Goal: Feedback & Contribution: Contribute content

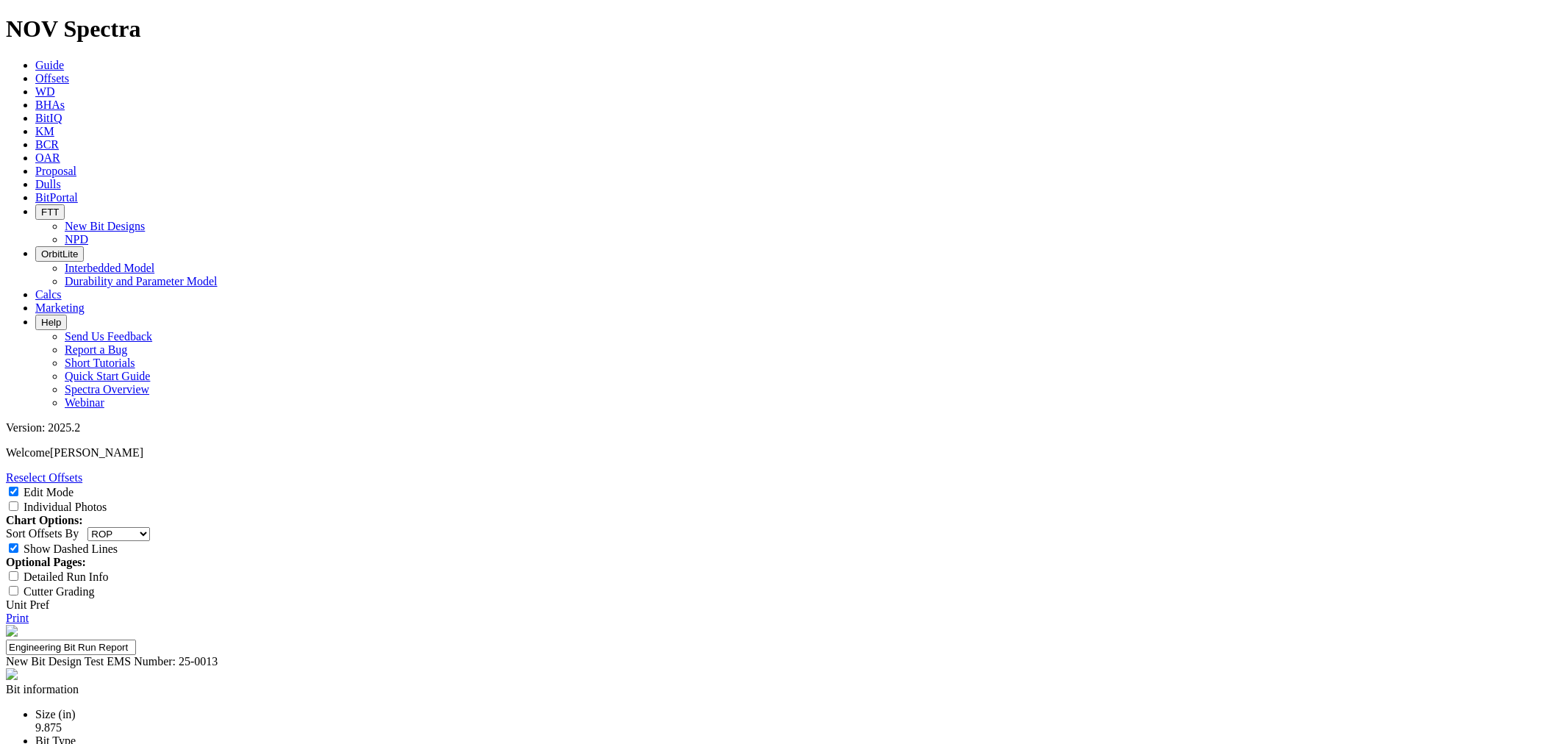
select select "string:RunROP"
select select "New Bit Design"
select select "number:1"
select select "string:C"
select select "string:WT"
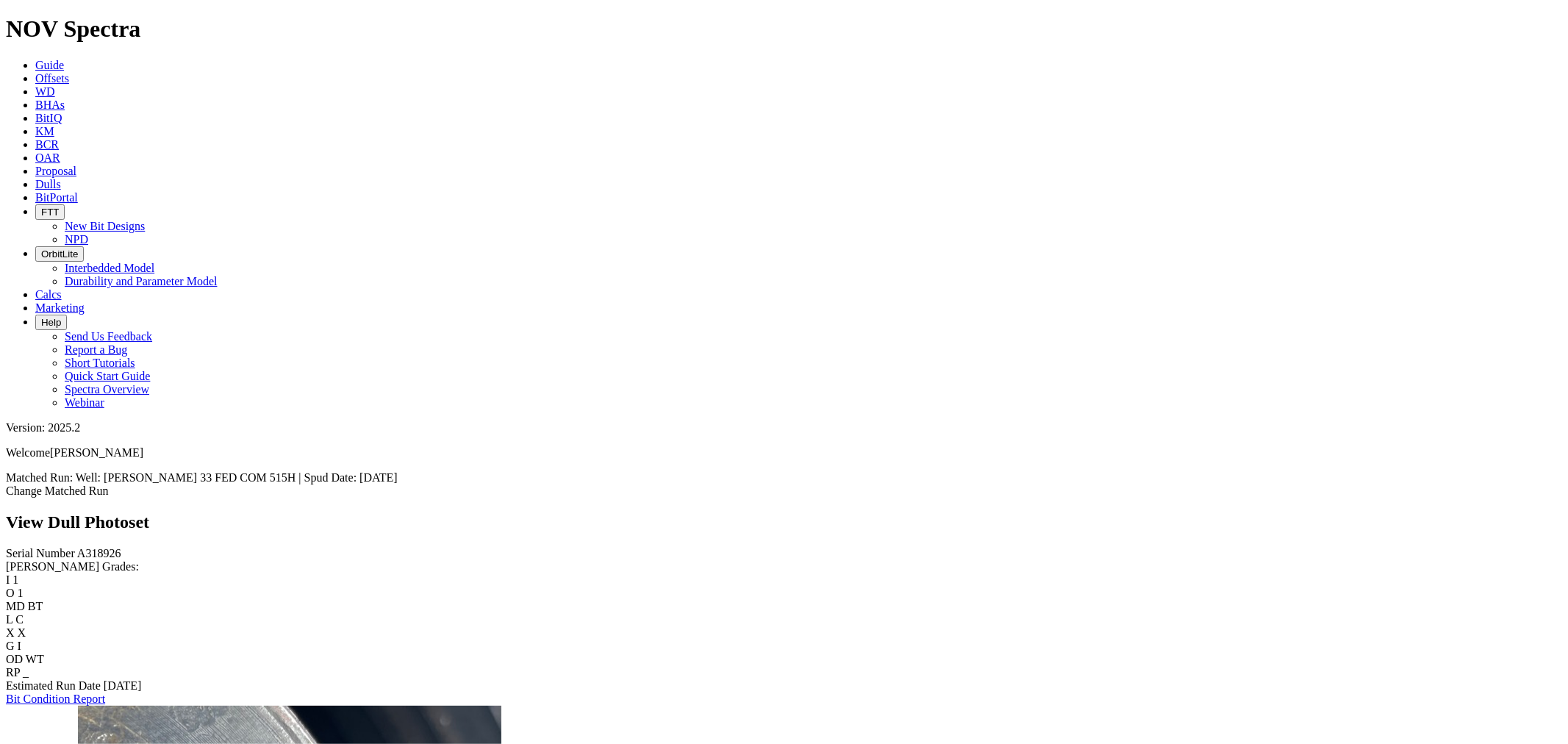
click at [61, 178] on link "Dulls" at bounding box center [47, 184] width 26 height 12
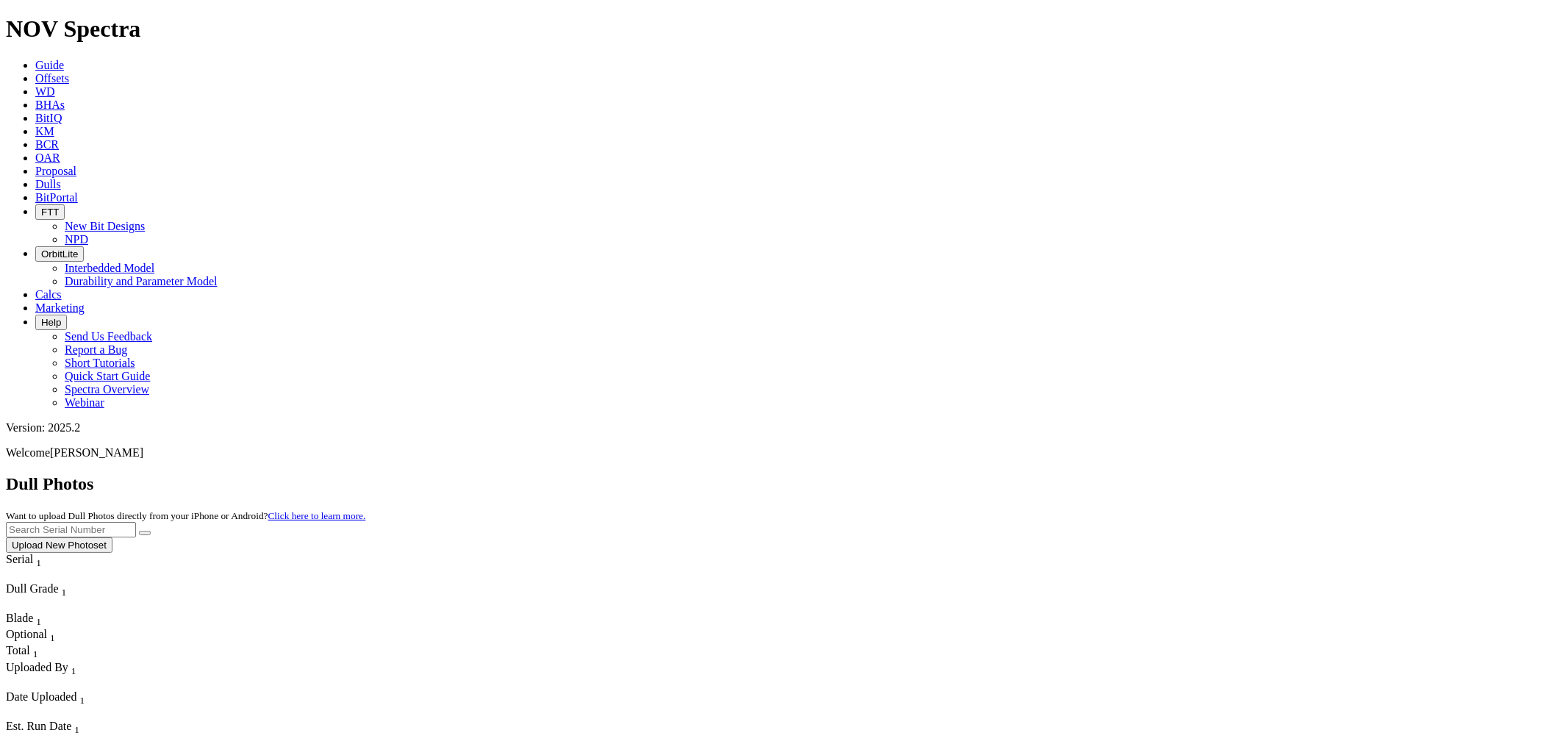
click at [136, 522] on input "text" at bounding box center [70, 530] width 130 height 15
paste input "A313995"
type input "A313995"
click at [151, 531] on button "submit" at bounding box center [144, 533] width 11 height 5
drag, startPoint x: 283, startPoint y: 222, endPoint x: 231, endPoint y: 203, distance: 55.4
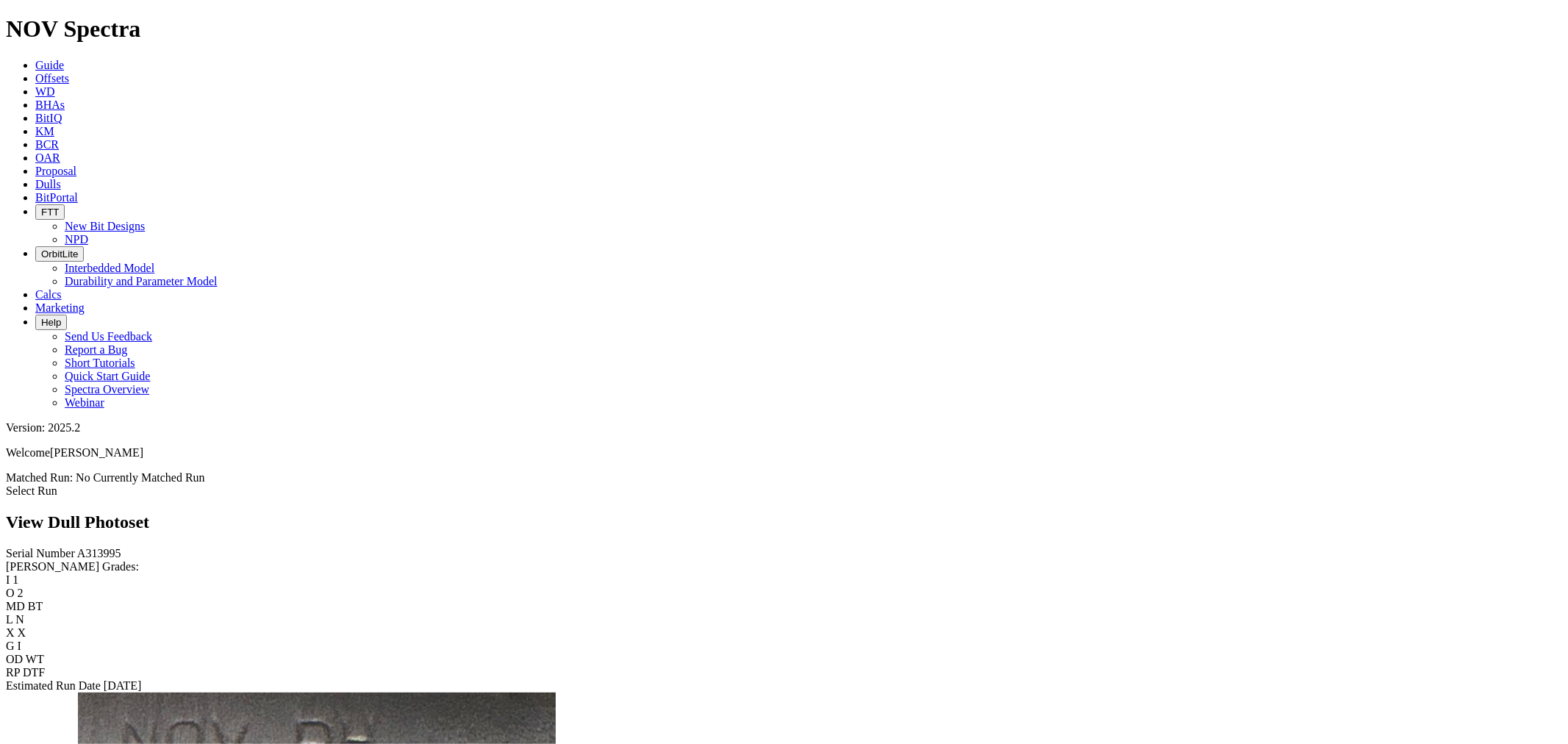
click at [61, 178] on span "Dulls" at bounding box center [47, 184] width 26 height 12
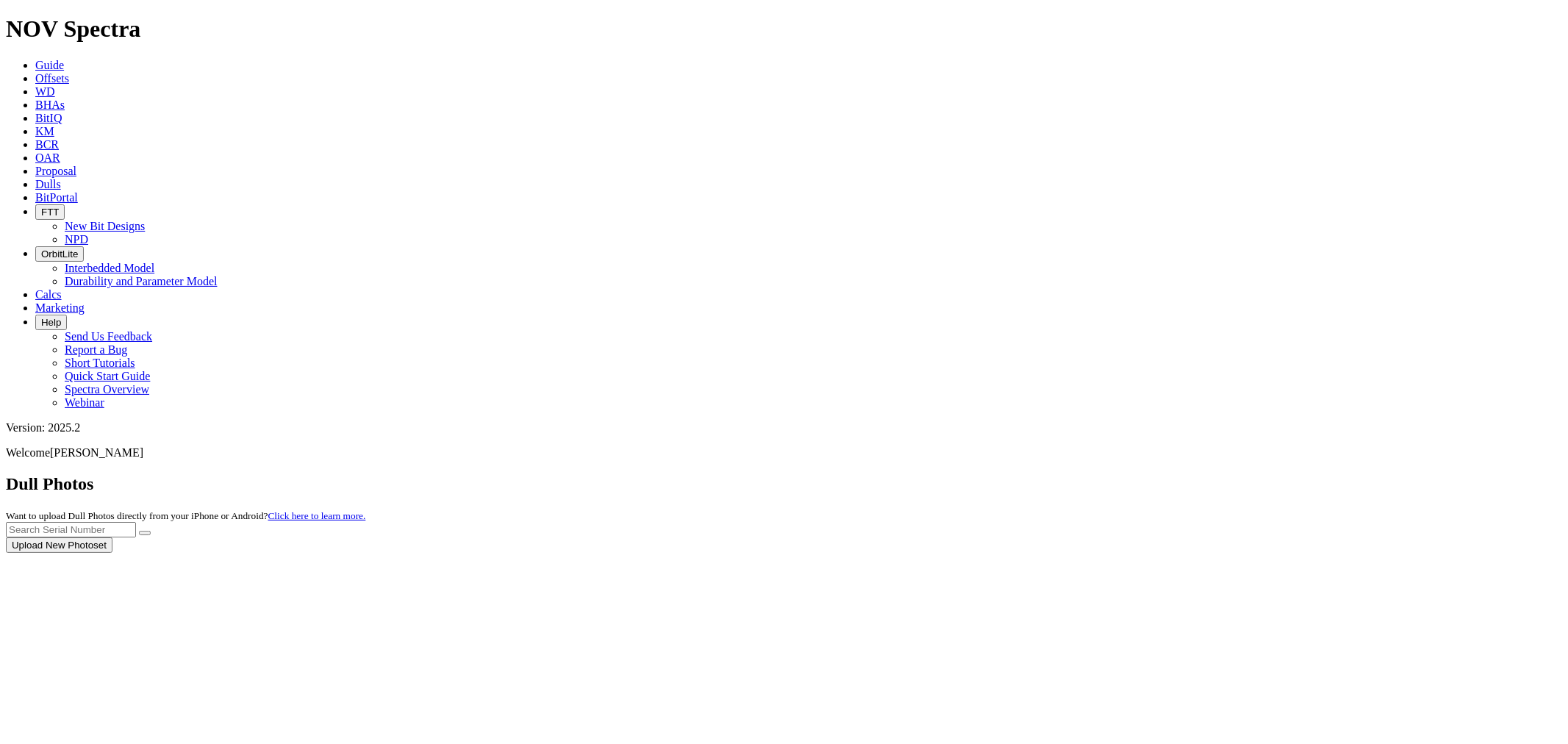
click at [1504, 553] on div at bounding box center [784, 553] width 1557 height 0
click at [1505, 553] on div at bounding box center [784, 553] width 1557 height 0
click at [113, 538] on button "Upload New Photoset" at bounding box center [59, 546] width 106 height 15
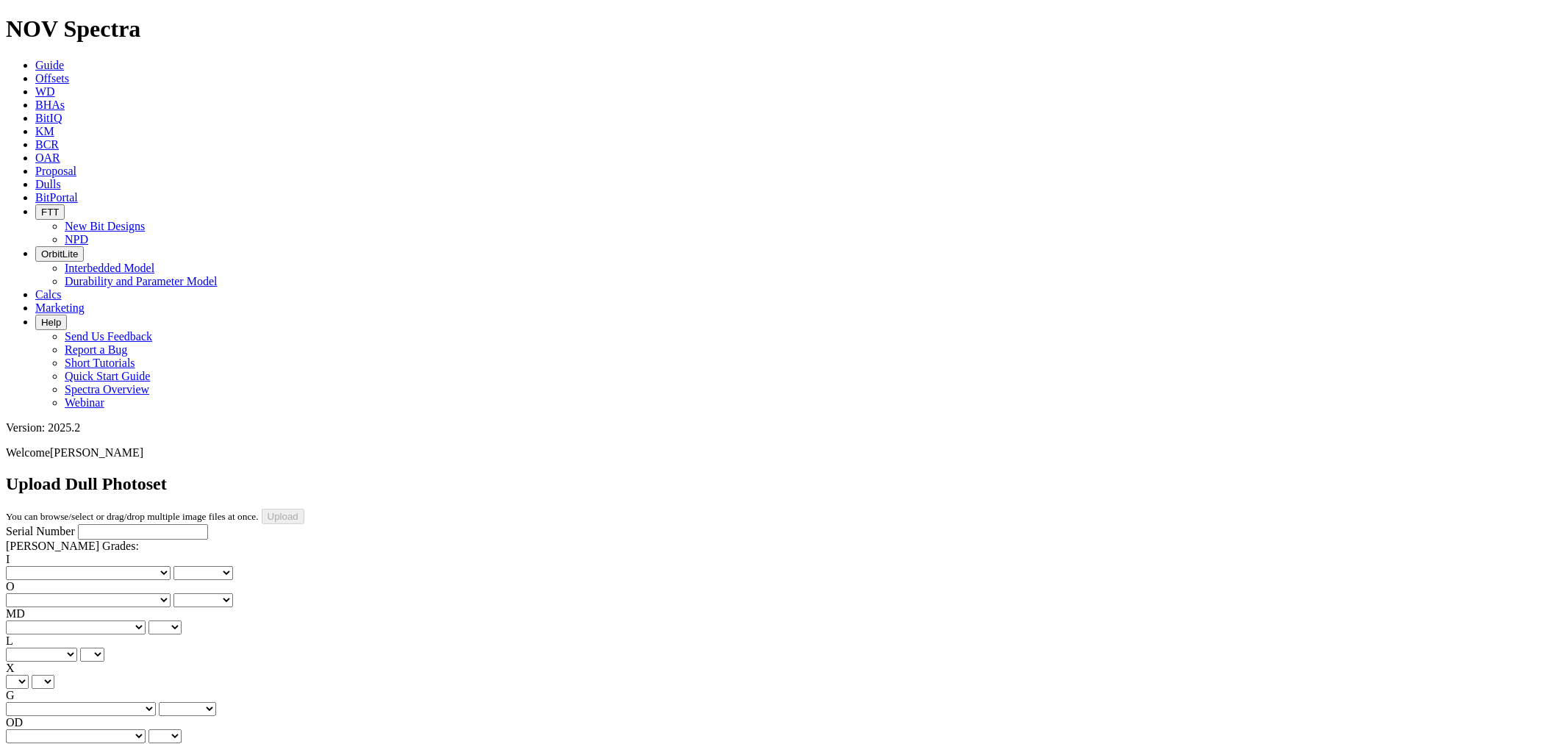
click at [78, 525] on input "Serial Number" at bounding box center [142, 532] width 130 height 15
type input "A313573"
click at [83, 567] on select "No lost, worn or damaged cutters 0 1 2 3 4 5 6 7 8 No diamond table left on any…" at bounding box center [88, 573] width 165 height 14
select select "number:0"
click at [29, 567] on select "No lost, worn or damaged cutters 0 1 2 3 4 5 6 7 8 No diamond table left on any…" at bounding box center [88, 573] width 165 height 14
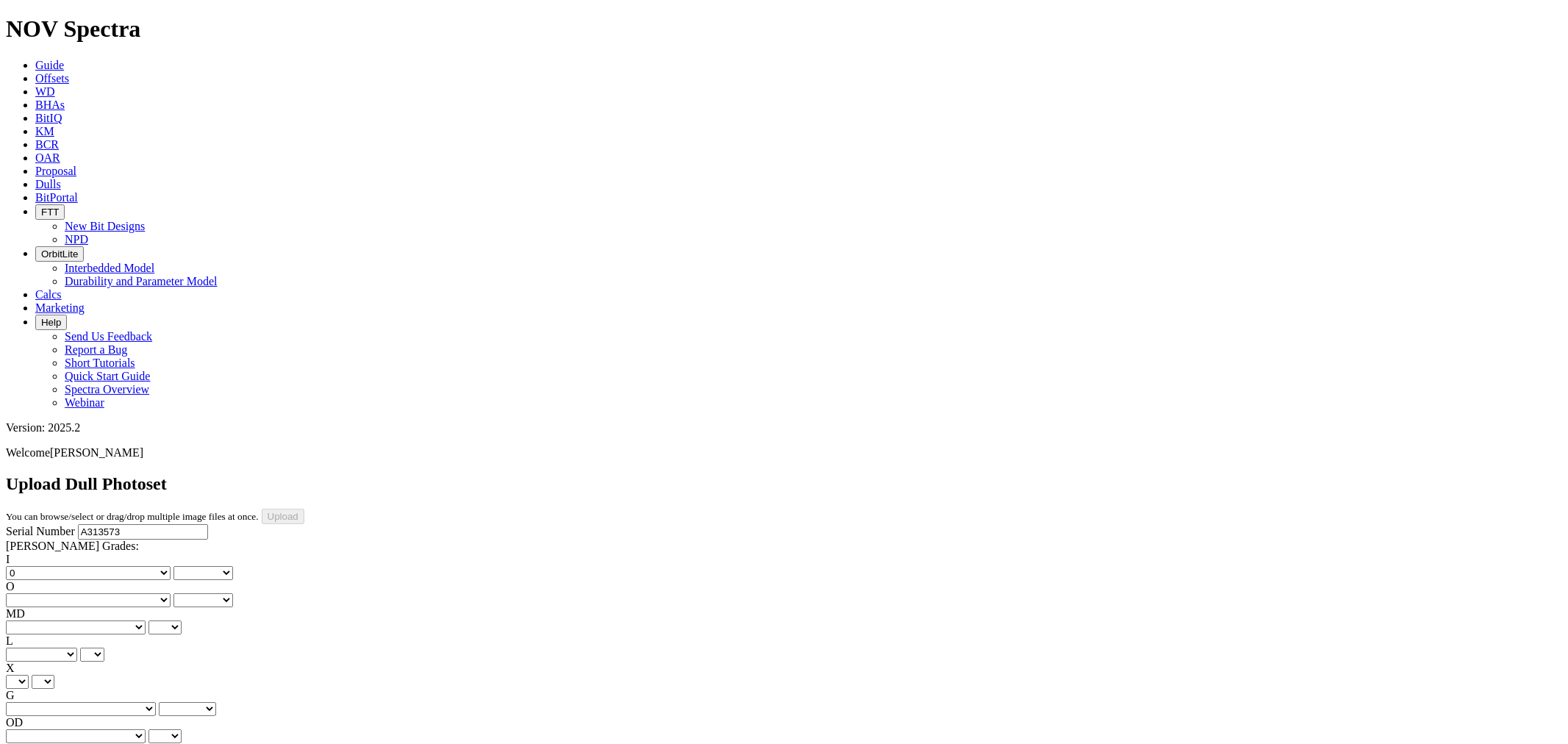
select select "number:0"
click at [142, 593] on select "No lost, worn or damaged cutters 0 1 2 3 4 5 6 7 8 No diamond table left on any…" at bounding box center [88, 600] width 165 height 14
select select "number:1"
click at [103, 593] on select "No lost, worn or damaged cutters 0 1 2 3 4 5 6 7 8 No diamond table left on any…" at bounding box center [88, 600] width 165 height 14
select select "number:1"
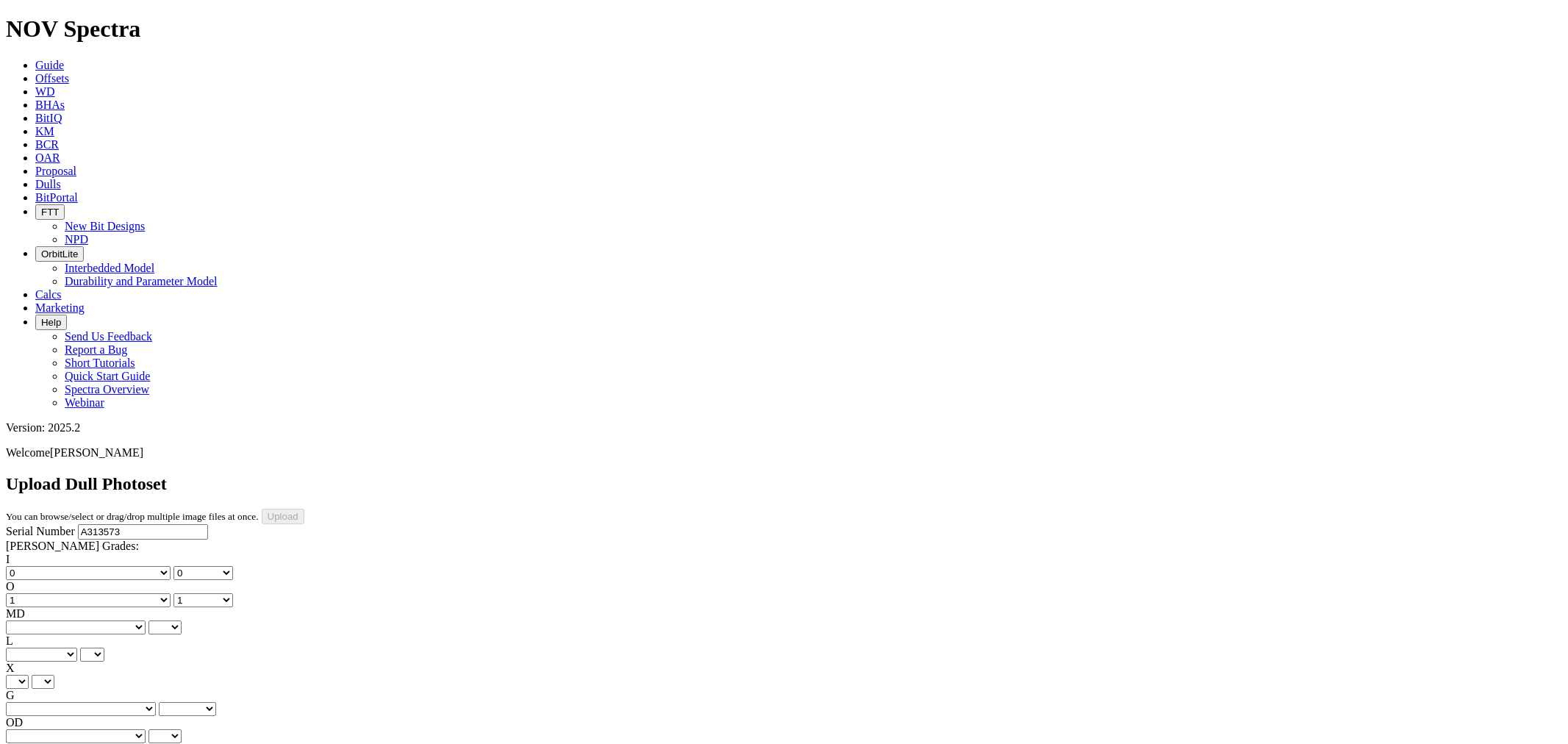
click at [53, 621] on select "BF - Bond Failure BT - Broken Teeth/Cutters BU - Balled Up Bit CR - Cored CT - …" at bounding box center [75, 627] width 139 height 14
select select "string:BT"
click at [29, 621] on select "BF - Bond Failure BT - Broken Teeth/Cutters BU - Balled Up Bit CR - Cored CT - …" at bounding box center [75, 627] width 139 height 14
select select "string:BT"
click at [77, 648] on select "A - All C - Cone G - Gauge N - Nose S - Shoulder T - Taper" at bounding box center [41, 655] width 71 height 14
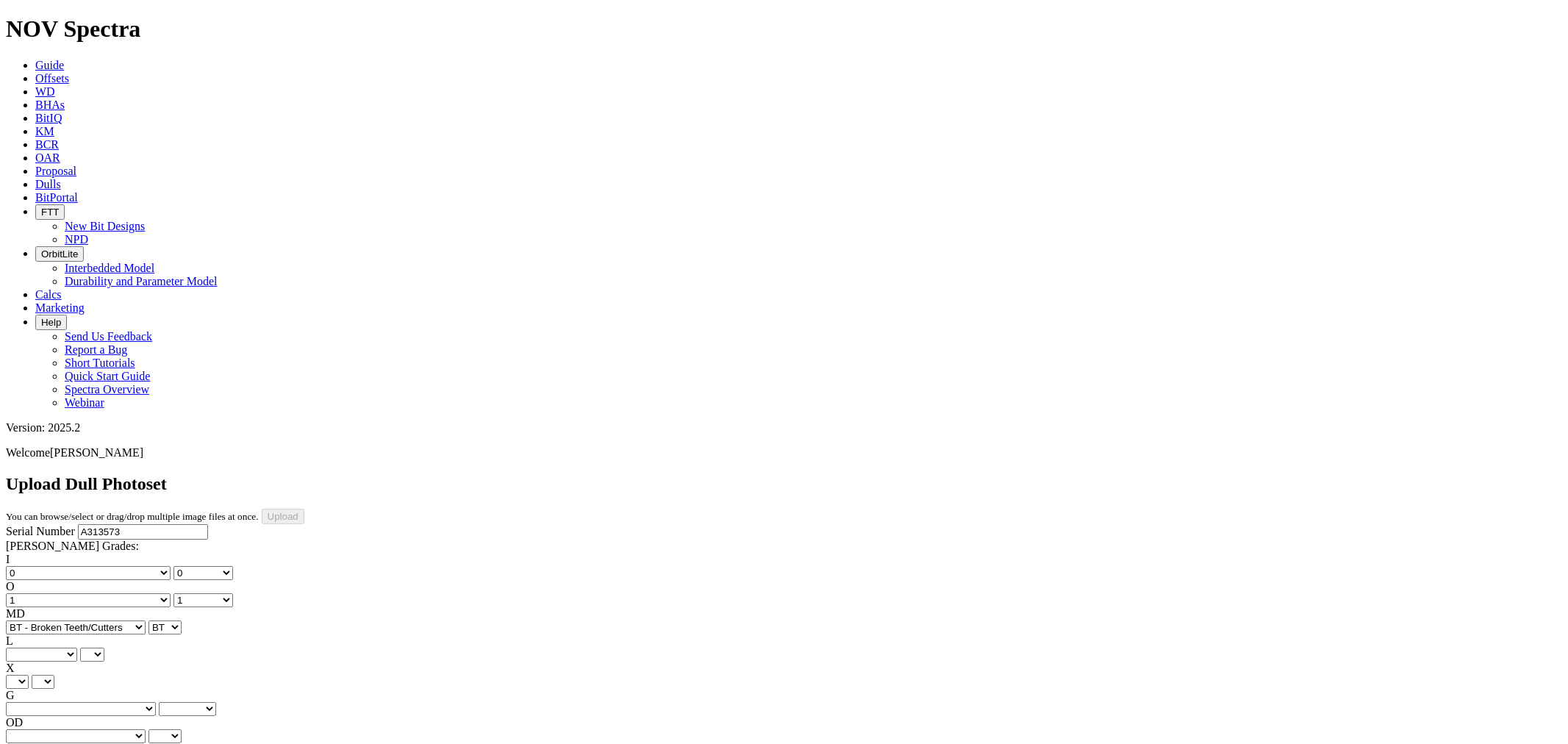
select select "string:G"
click at [77, 648] on select "A - All C - Cone G - Gauge N - Nose S - Shoulder T - Taper" at bounding box center [41, 655] width 71 height 14
select select "string:G"
drag, startPoint x: 39, startPoint y: 315, endPoint x: 42, endPoint y: 324, distance: 9.5
click at [15, 662] on label "X" at bounding box center [9, 668] width 9 height 12
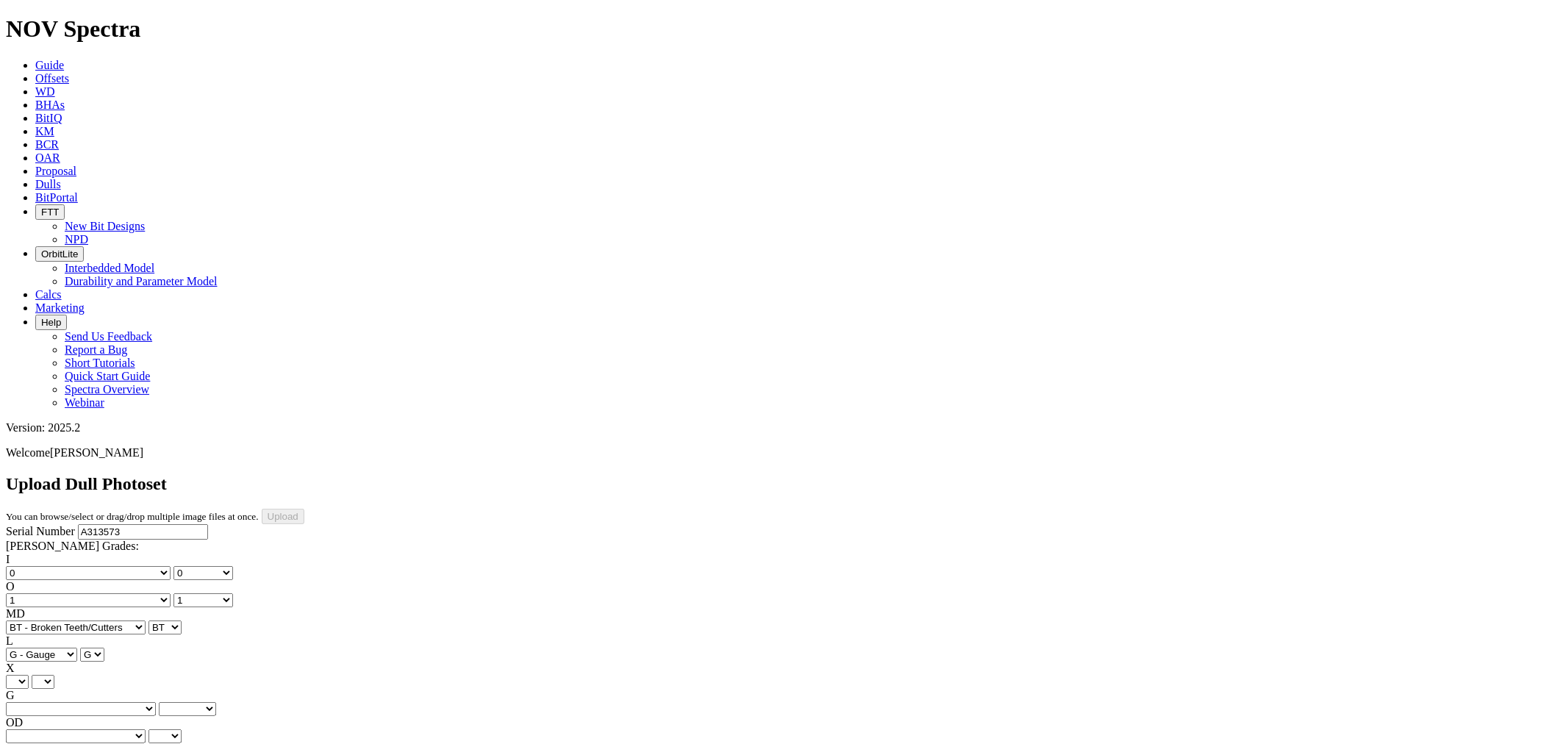
click at [39, 676] on select "X" at bounding box center [43, 682] width 23 height 14
click at [28, 676] on select "X" at bounding box center [17, 682] width 23 height 14
select select "string:X"
click at [28, 676] on select "X" at bounding box center [17, 682] width 23 height 14
select select "string:X"
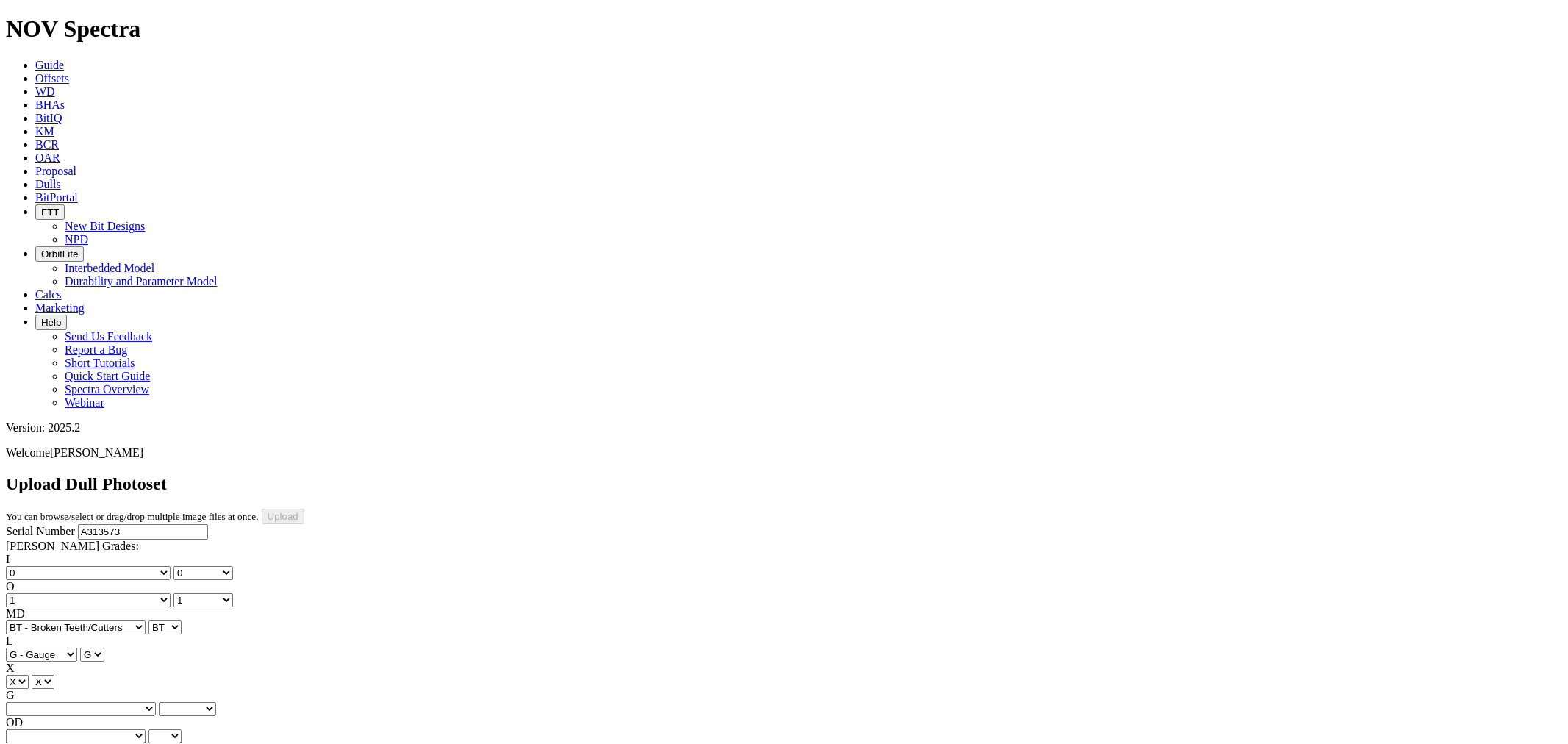
click at [148, 702] on select "Unknown I - In Gauge 1 - 1/16 in Undergauge" 2 - 2/16 in Undergauge = ⅛ in" 8 -…" at bounding box center [81, 709] width 150 height 14
select select "string:I"
click at [103, 702] on select "Unknown I - In Gauge 1 - 1/16 in Undergauge" 2 - 2/16 in Undergauge = ⅛ in" 8 -…" at bounding box center [81, 709] width 150 height 14
select select "string:I"
click at [64, 730] on select "BF - Bond Failure BT - Broken Teeth/Cutters BU - Balled Up Bit CR - Cored CT - …" at bounding box center [75, 736] width 139 height 14
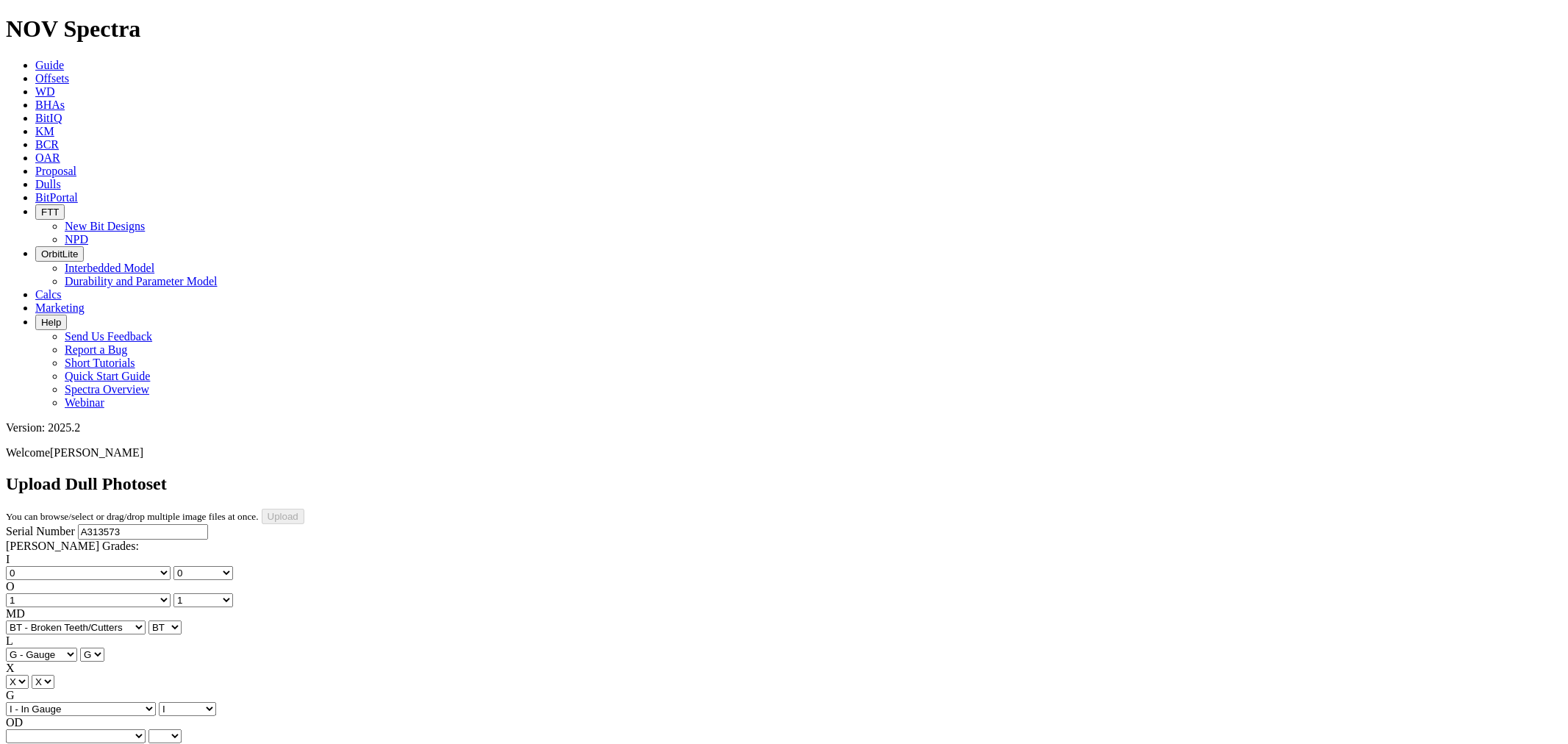
select select "string:WT"
click at [29, 730] on select "BF - Bond Failure BT - Broken Teeth/Cutters BU - Balled Up Bit CR - Cored CT - …" at bounding box center [75, 736] width 139 height 14
select select "string:WT"
drag, startPoint x: 151, startPoint y: 403, endPoint x: 155, endPoint y: 395, distance: 8.9
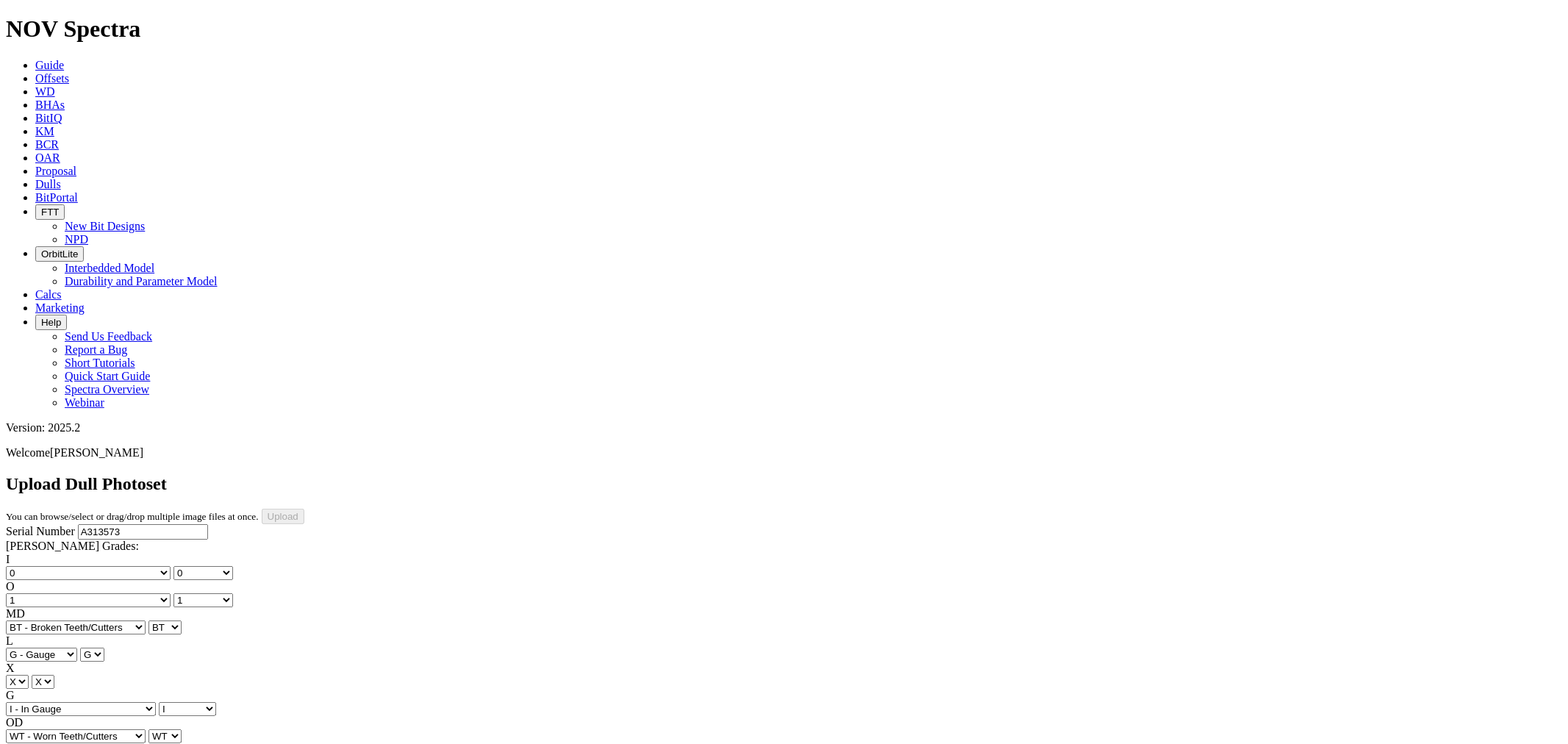
select select "string:_"
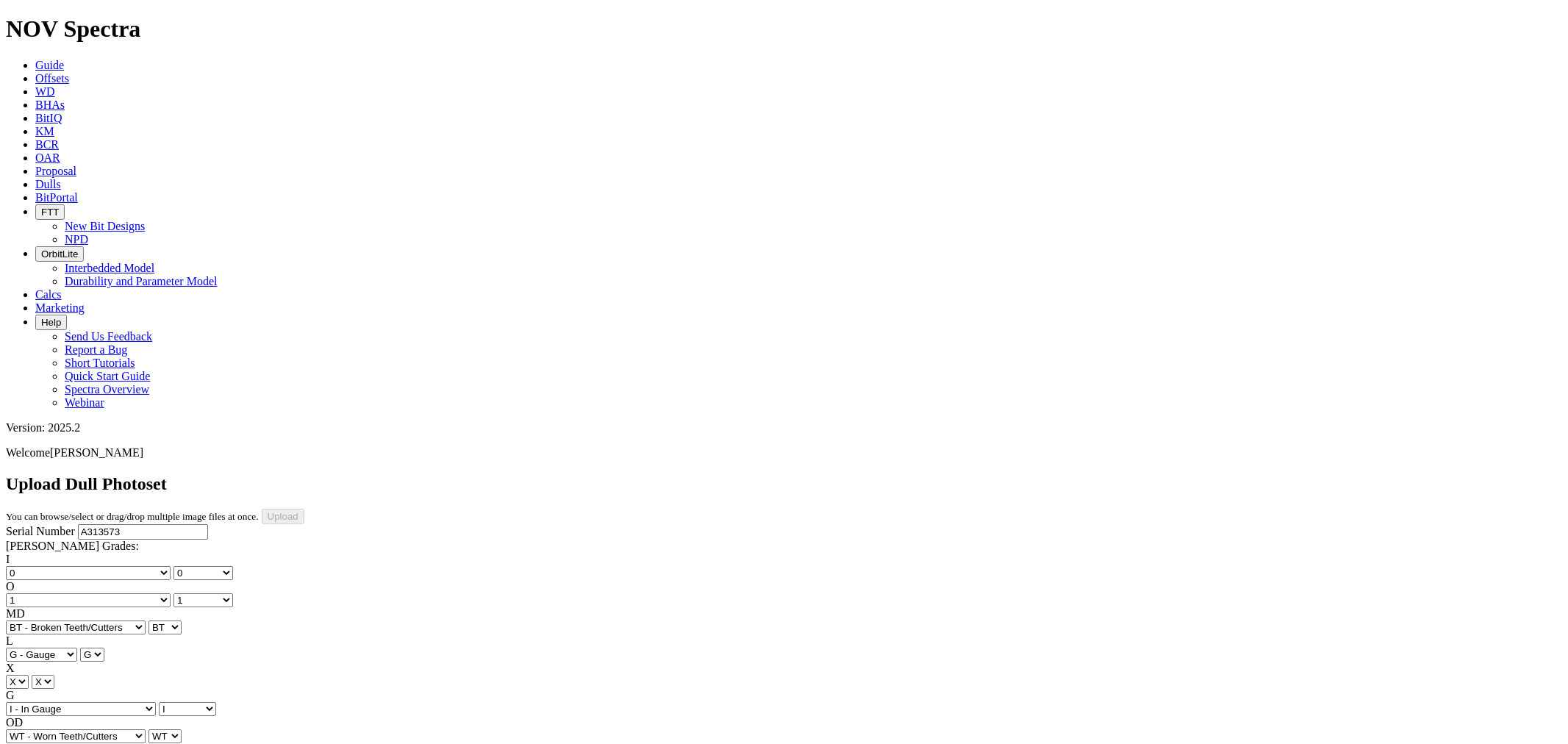
type input "[DATE]"
